Goal: Task Accomplishment & Management: Use online tool/utility

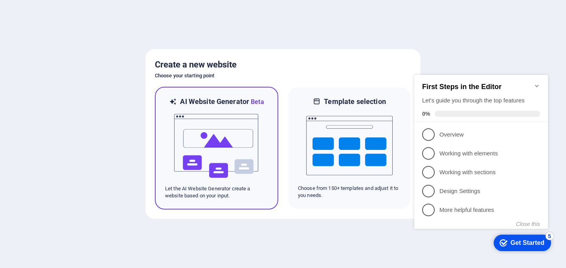
click at [251, 135] on img at bounding box center [216, 146] width 86 height 79
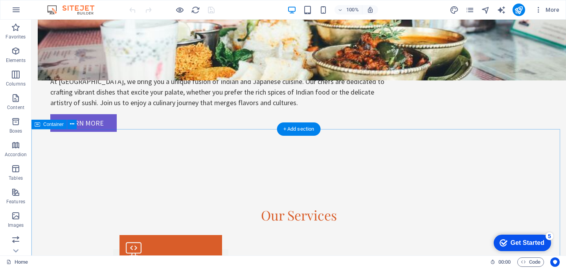
scroll to position [689, 0]
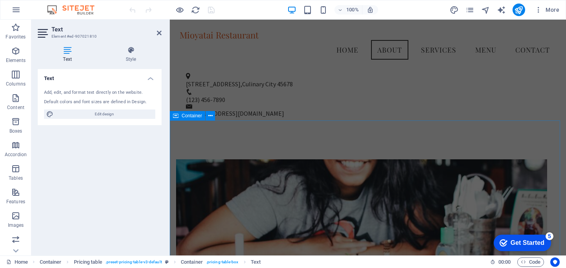
scroll to position [0, 0]
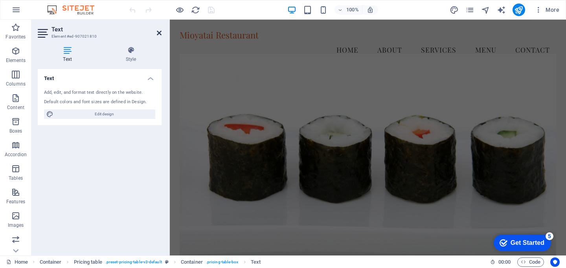
click at [157, 31] on icon at bounding box center [159, 33] width 5 height 6
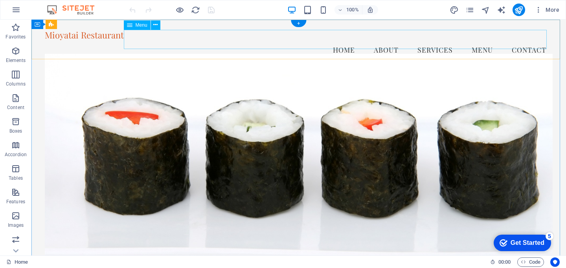
click at [475, 40] on nav "Home About Services Menu Contact" at bounding box center [299, 50] width 508 height 20
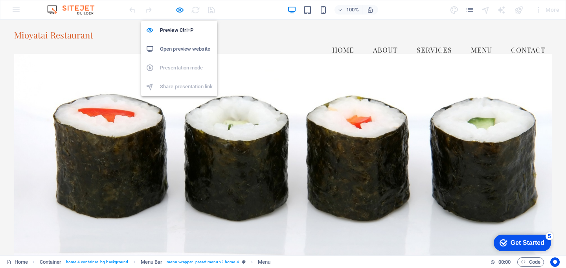
click at [177, 52] on h6 "Open preview website" at bounding box center [186, 48] width 53 height 9
